Goal: Transaction & Acquisition: Book appointment/travel/reservation

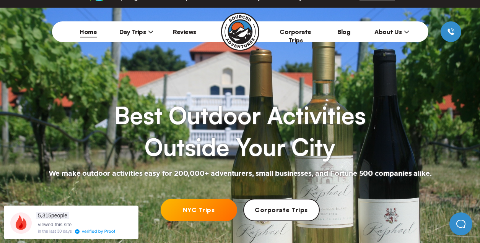
click at [144, 30] on span "Day Trips" at bounding box center [136, 32] width 34 height 8
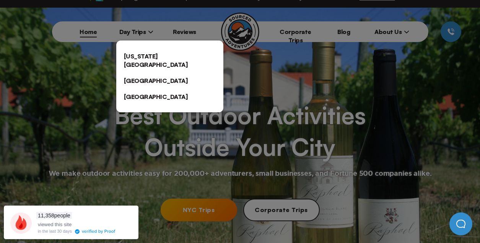
click at [141, 57] on link "[US_STATE][GEOGRAPHIC_DATA]" at bounding box center [169, 60] width 107 height 24
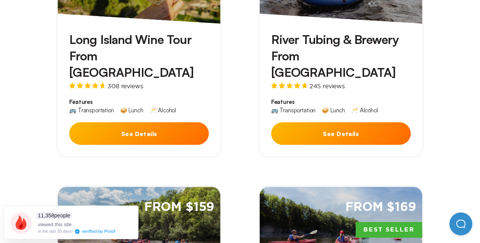
scroll to position [373, 0]
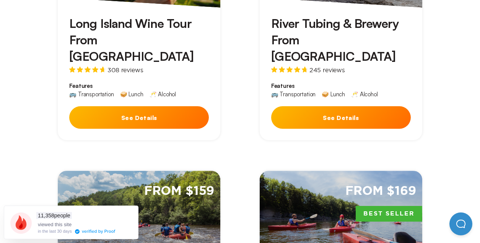
click at [148, 106] on button "See Details" at bounding box center [139, 117] width 140 height 23
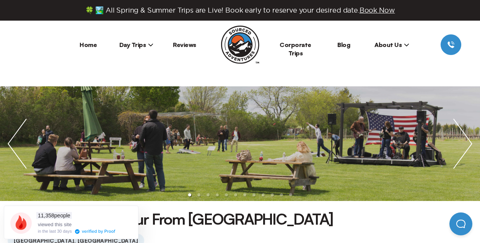
scroll to position [203, 0]
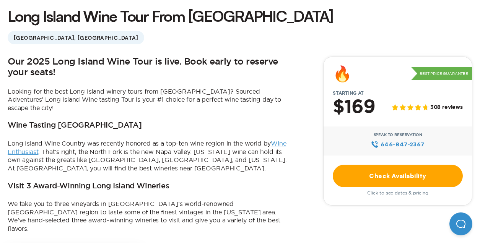
click at [352, 182] on link "Check Availability" at bounding box center [398, 176] width 130 height 23
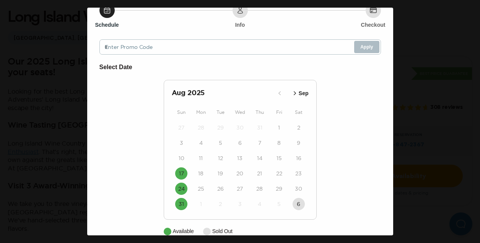
scroll to position [46, 0]
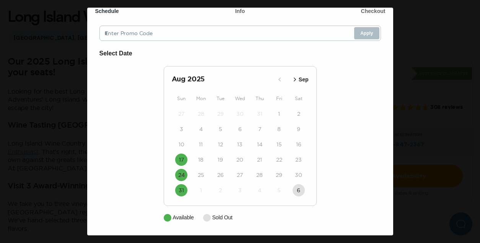
click at [296, 75] on button "Sep" at bounding box center [300, 79] width 22 height 13
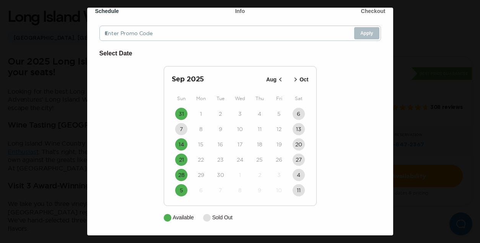
click at [279, 77] on icon "button" at bounding box center [281, 80] width 8 height 8
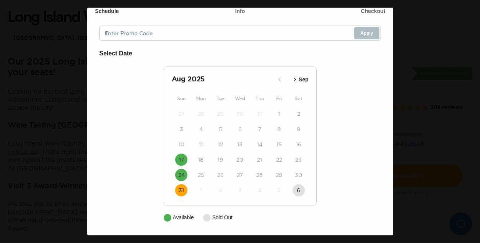
click at [181, 192] on time "31" at bounding box center [181, 191] width 5 height 8
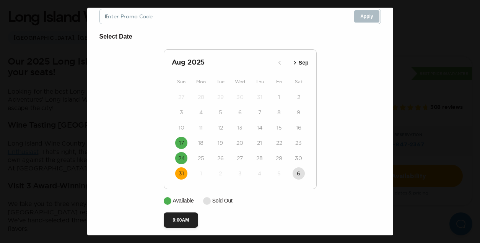
scroll to position [69, 0]
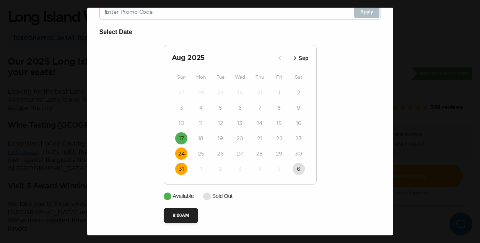
click at [181, 152] on time "24" at bounding box center [181, 154] width 7 height 8
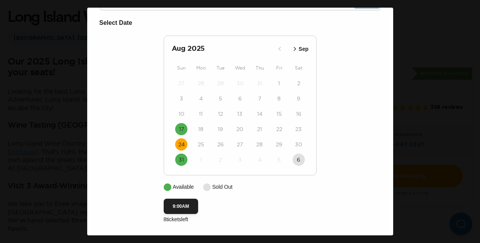
scroll to position [79, 0]
click at [184, 124] on button "17" at bounding box center [181, 129] width 12 height 12
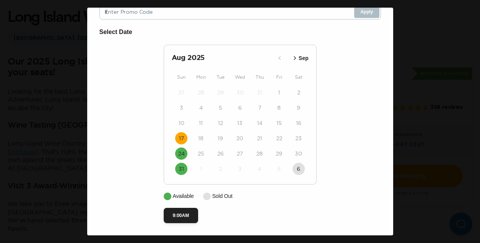
click at [182, 137] on time "17" at bounding box center [181, 139] width 5 height 8
click at [182, 151] on time "24" at bounding box center [181, 154] width 7 height 8
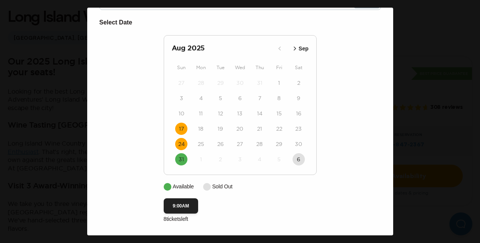
click at [182, 124] on button "17" at bounding box center [181, 129] width 12 height 12
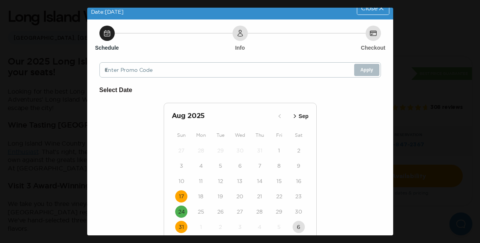
scroll to position [0, 0]
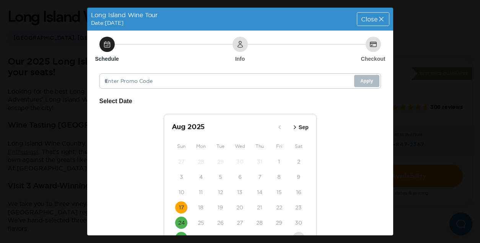
click at [372, 20] on span "Close" at bounding box center [369, 19] width 16 height 6
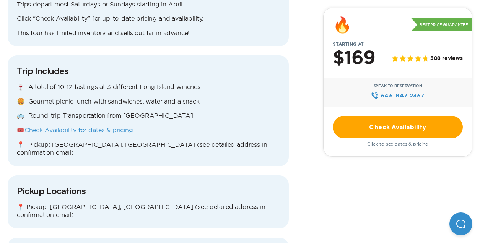
scroll to position [697, 0]
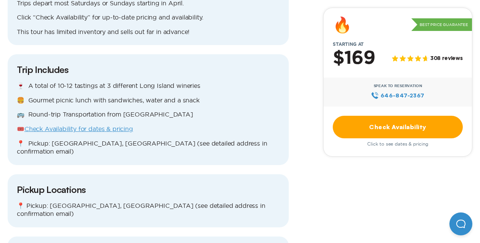
click at [76, 109] on div "🍷 A total of 10-12 tastings at 3 different Long Island wineries 🍔 Gourmet picni…" at bounding box center [148, 119] width 263 height 74
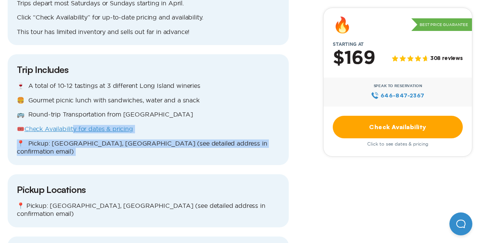
drag, startPoint x: 76, startPoint y: 116, endPoint x: 95, endPoint y: 150, distance: 38.2
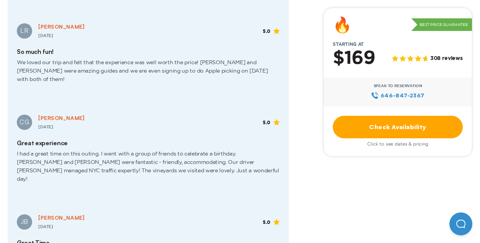
scroll to position [947, 0]
